Goal: Information Seeking & Learning: Learn about a topic

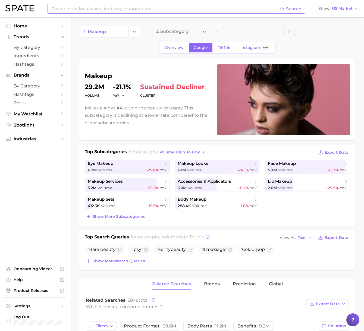
click at [84, 7] on input at bounding box center [165, 8] width 229 height 9
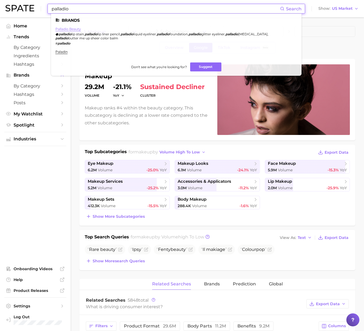
type input "palladio"
click at [66, 28] on link "palladio beauty" at bounding box center [68, 29] width 26 height 4
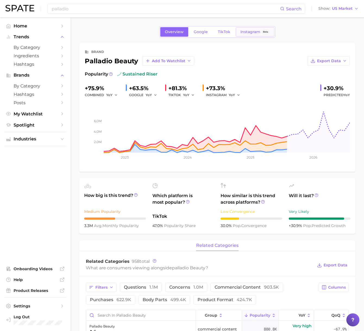
click at [251, 31] on span "Instagram" at bounding box center [250, 32] width 20 height 5
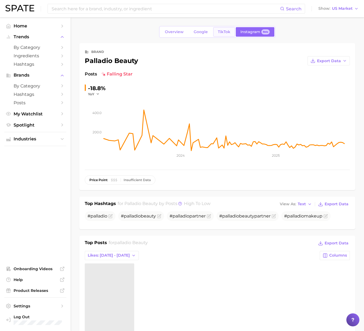
click at [224, 33] on span "TikTok" at bounding box center [224, 32] width 12 height 5
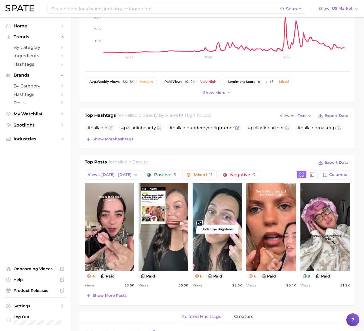
scroll to position [174, 0]
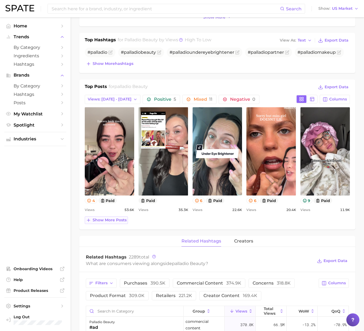
click at [104, 219] on span "Show more posts" at bounding box center [110, 220] width 34 height 5
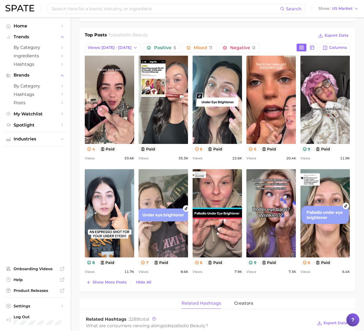
scroll to position [231, 0]
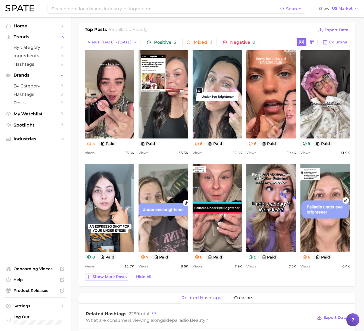
click at [101, 277] on span "Show more posts" at bounding box center [110, 276] width 34 height 5
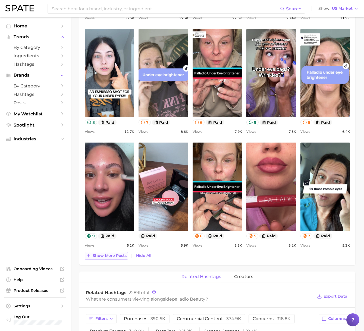
scroll to position [366, 0]
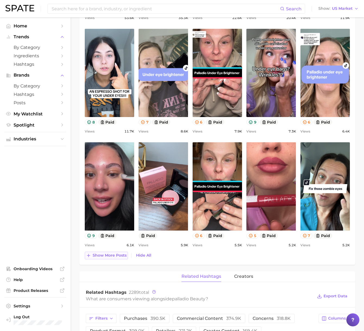
click at [105, 256] on span "Show more posts" at bounding box center [110, 255] width 34 height 5
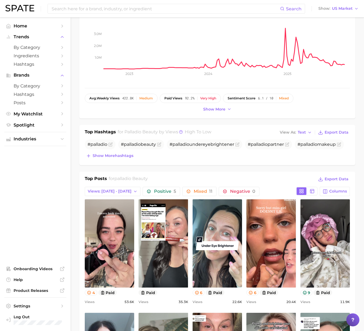
scroll to position [0, 0]
